Goal: Task Accomplishment & Management: Manage account settings

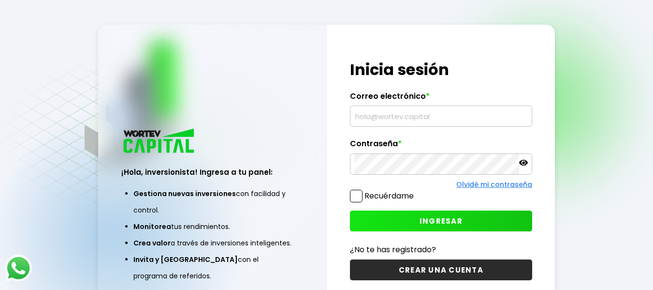
type input "[EMAIL_ADDRESS][DOMAIN_NAME]"
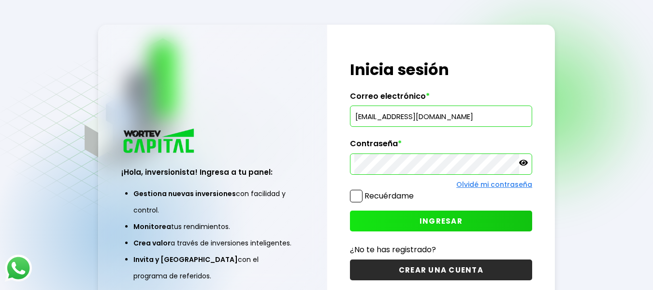
click at [524, 162] on icon at bounding box center [523, 163] width 9 height 6
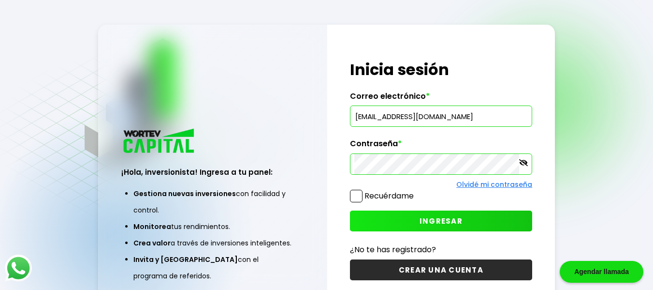
click at [443, 218] on span "INGRESAR" at bounding box center [441, 221] width 43 height 10
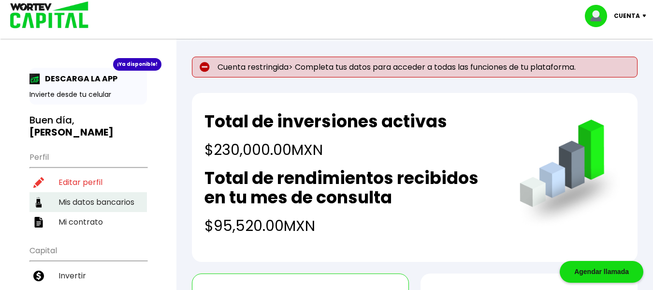
drag, startPoint x: 63, startPoint y: 172, endPoint x: 88, endPoint y: 180, distance: 26.9
click at [63, 172] on li "Editar perfil" at bounding box center [87, 182] width 117 height 20
select select "Hombre"
select select "Posgrado"
select select "CM"
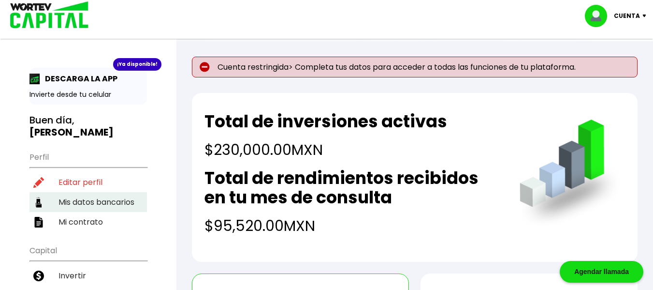
select select "Inbursa"
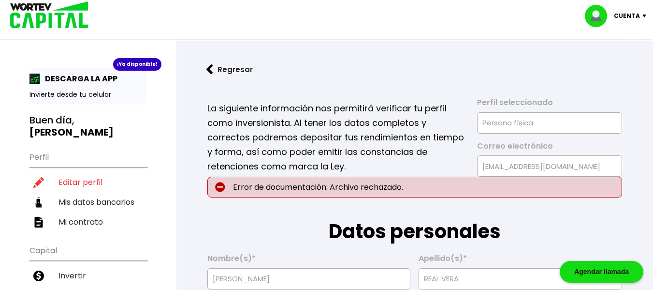
type input "[DATE]"
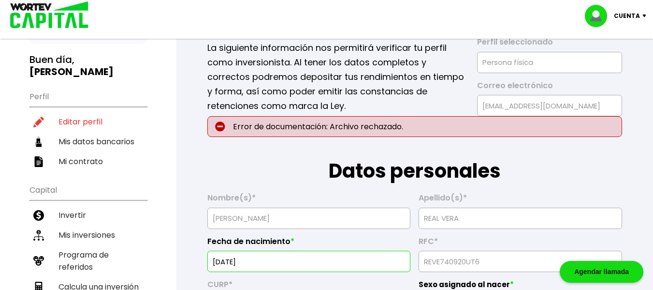
scroll to position [97, 0]
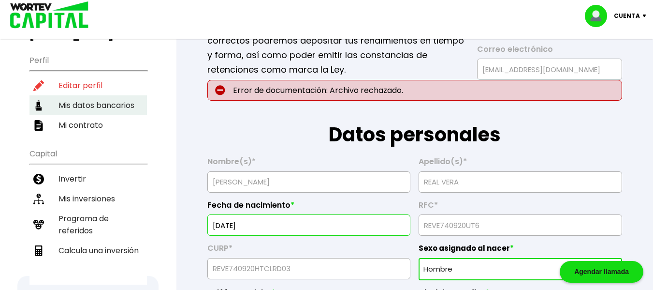
click at [104, 95] on li "Mis datos bancarios" at bounding box center [87, 105] width 117 height 20
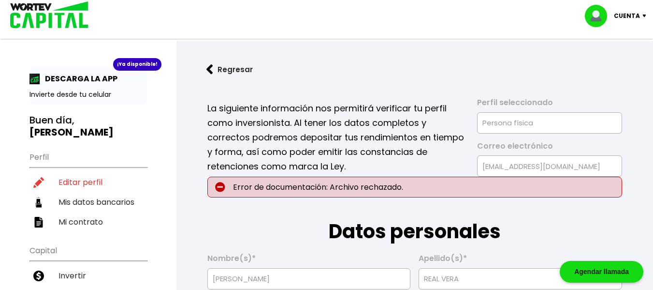
select select "Inbursa"
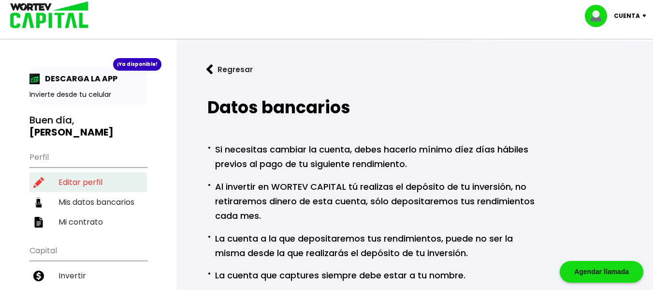
click at [69, 173] on li "Editar perfil" at bounding box center [87, 182] width 117 height 20
select select "Hombre"
select select "Posgrado"
select select "CM"
select select "Inbursa"
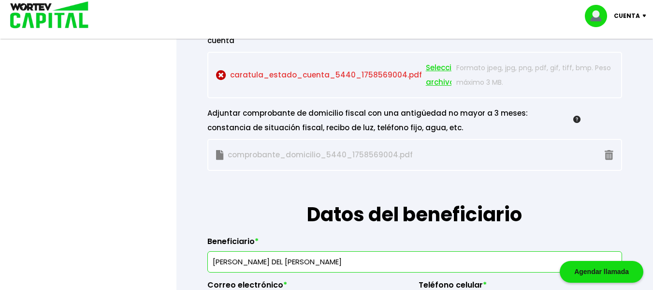
scroll to position [1015, 0]
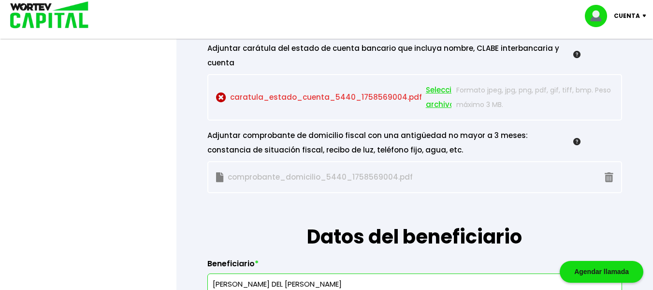
click at [301, 99] on p "caratula_estado_cuenta_5440_1758569004.pdf Seleccionar archivo" at bounding box center [334, 97] width 236 height 29
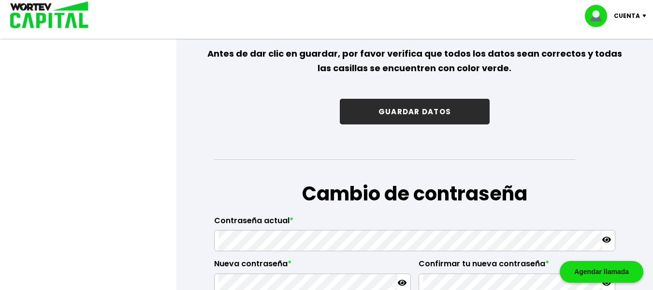
scroll to position [1547, 0]
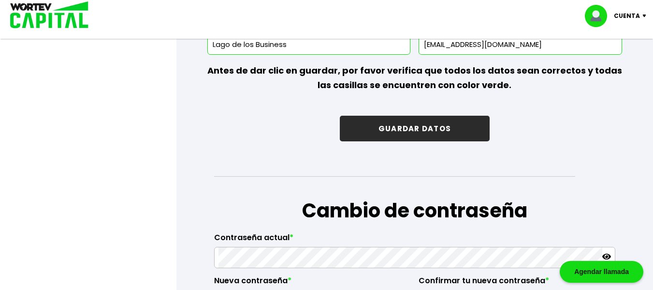
click at [426, 131] on button "GUARDAR DATOS" at bounding box center [415, 129] width 150 height 26
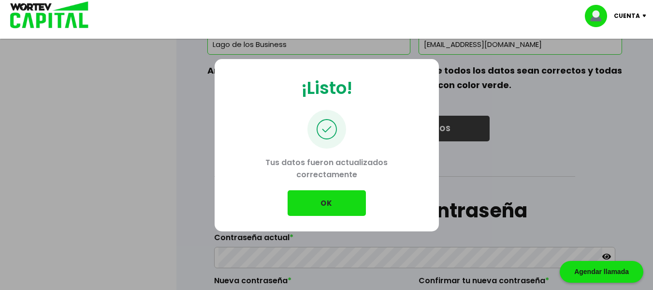
click at [321, 198] on button "OK" at bounding box center [327, 203] width 78 height 26
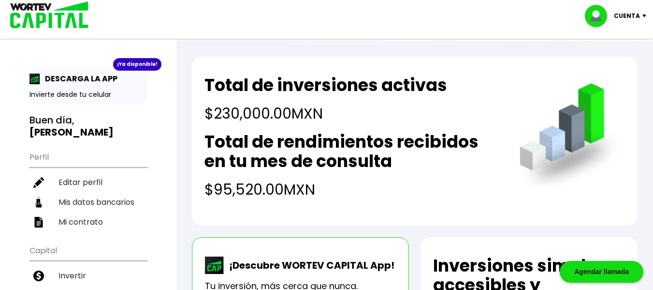
click at [640, 15] on img at bounding box center [646, 16] width 13 height 3
click at [603, 63] on li "Cerrar sesión" at bounding box center [616, 65] width 77 height 20
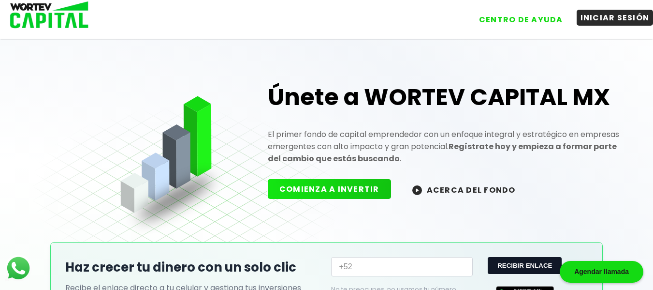
click at [612, 15] on button "INICIAR SESIÓN" at bounding box center [615, 18] width 77 height 16
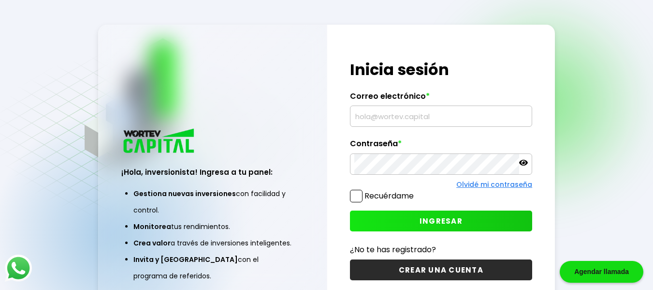
type input "[EMAIL_ADDRESS][DOMAIN_NAME]"
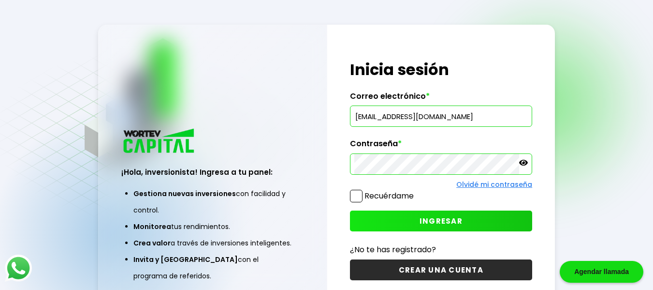
click at [525, 162] on icon at bounding box center [523, 163] width 9 height 6
